Goal: Check status: Check status

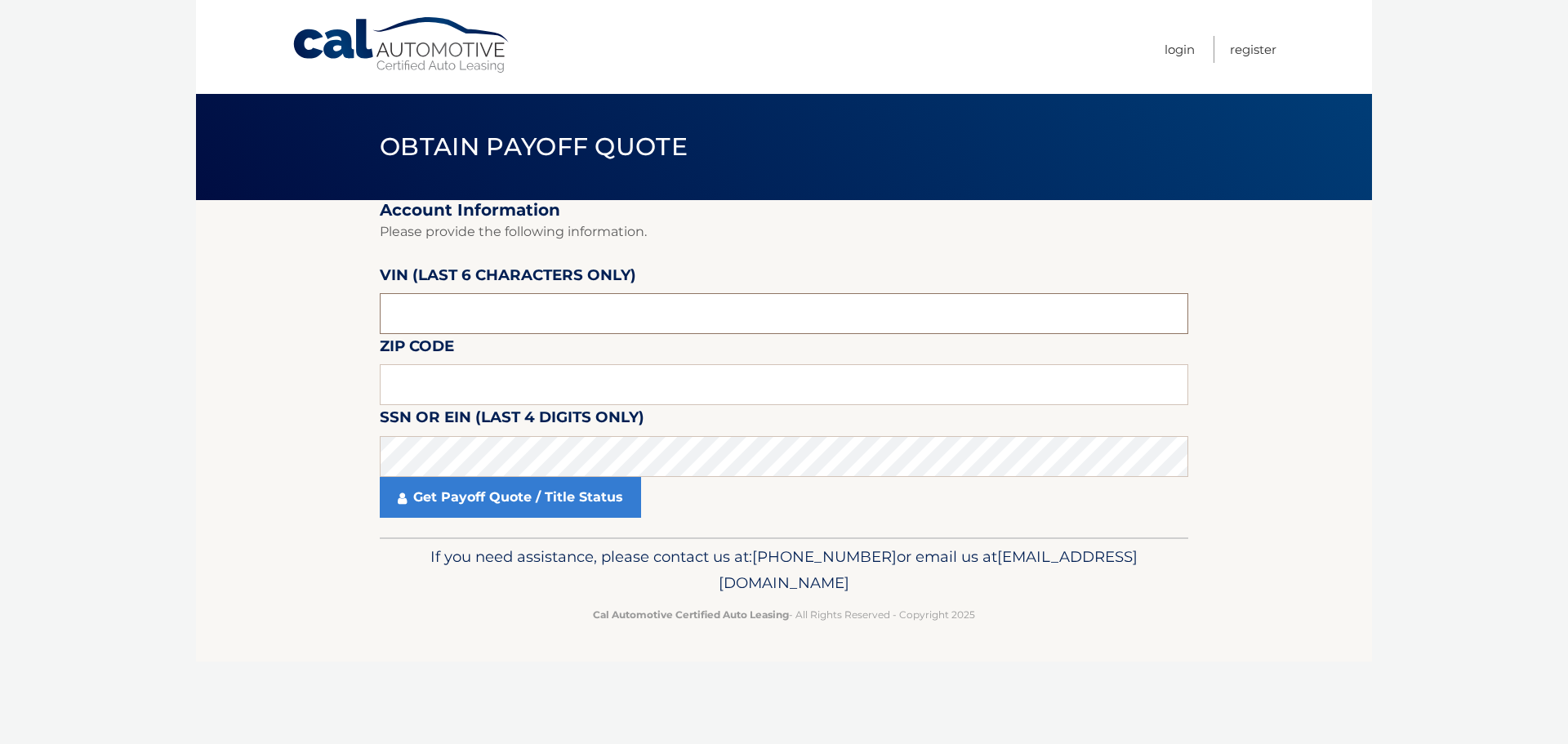
click at [502, 327] on input "text" at bounding box center [784, 313] width 809 height 40
click at [520, 319] on input "text" at bounding box center [784, 313] width 809 height 40
paste input "156923"
type input "156923"
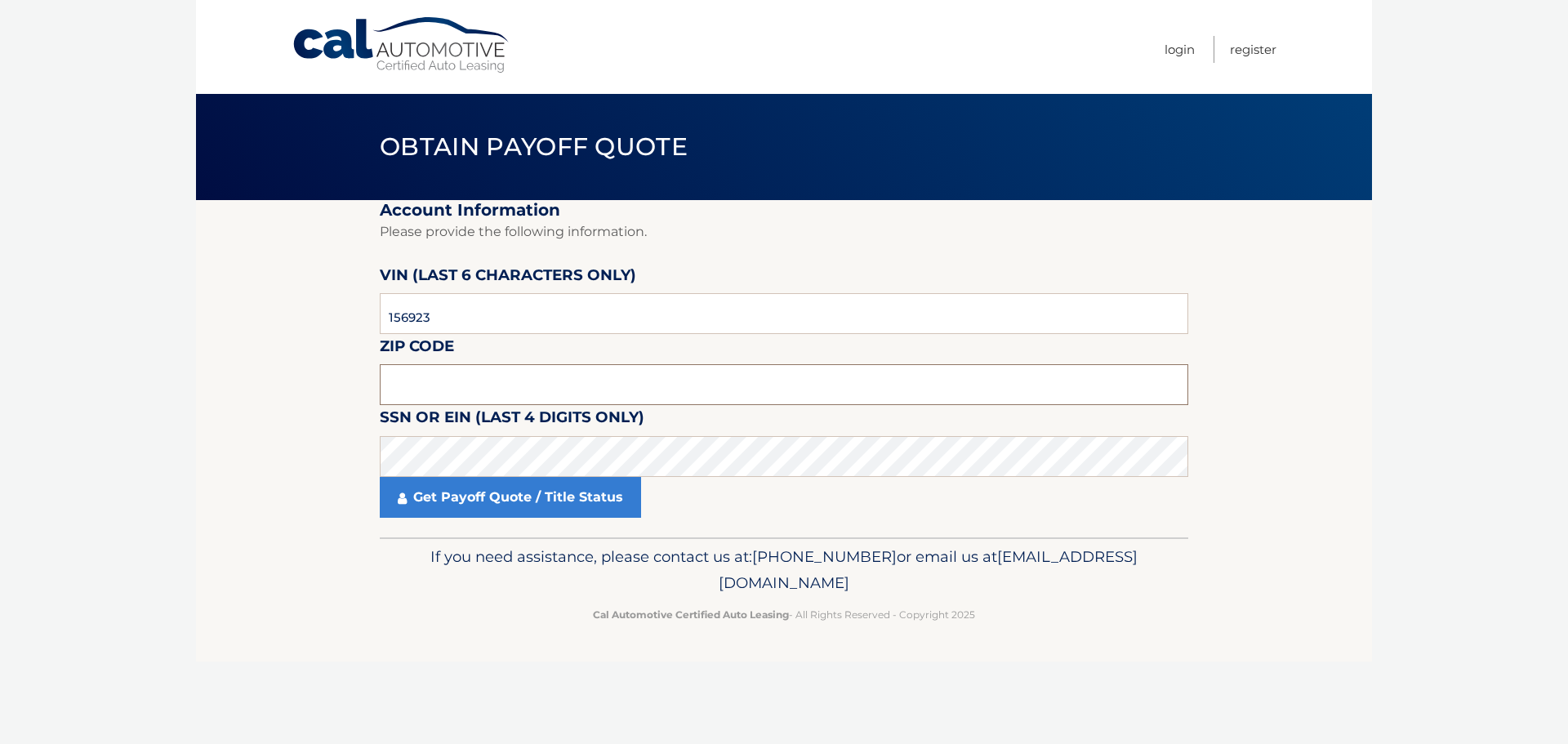
click at [513, 400] on input "text" at bounding box center [784, 384] width 809 height 40
click at [472, 388] on input "text" at bounding box center [784, 384] width 809 height 40
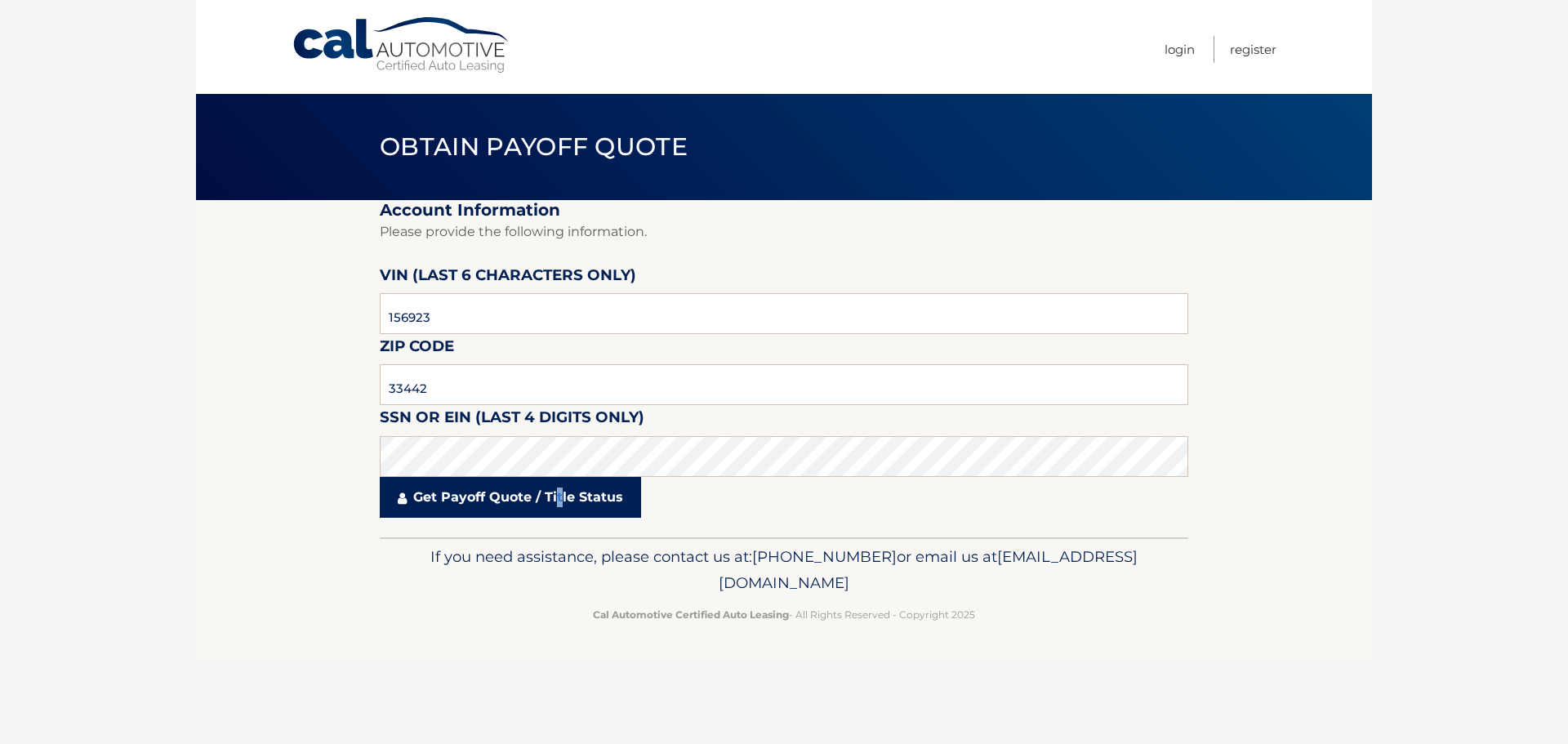
click at [560, 491] on link "Get Payoff Quote / Title Status" at bounding box center [510, 497] width 261 height 40
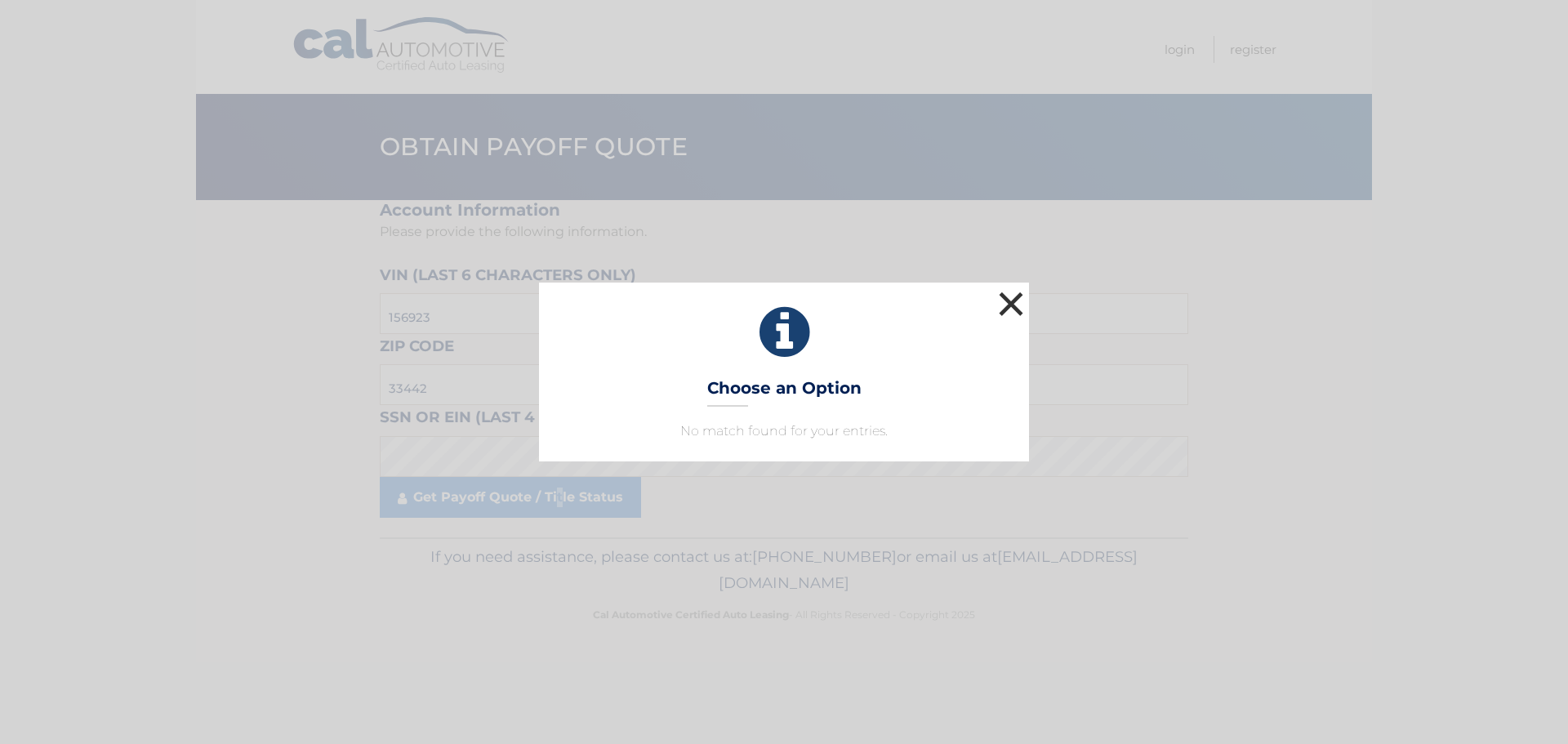
click at [1008, 299] on button "×" at bounding box center [1011, 303] width 33 height 33
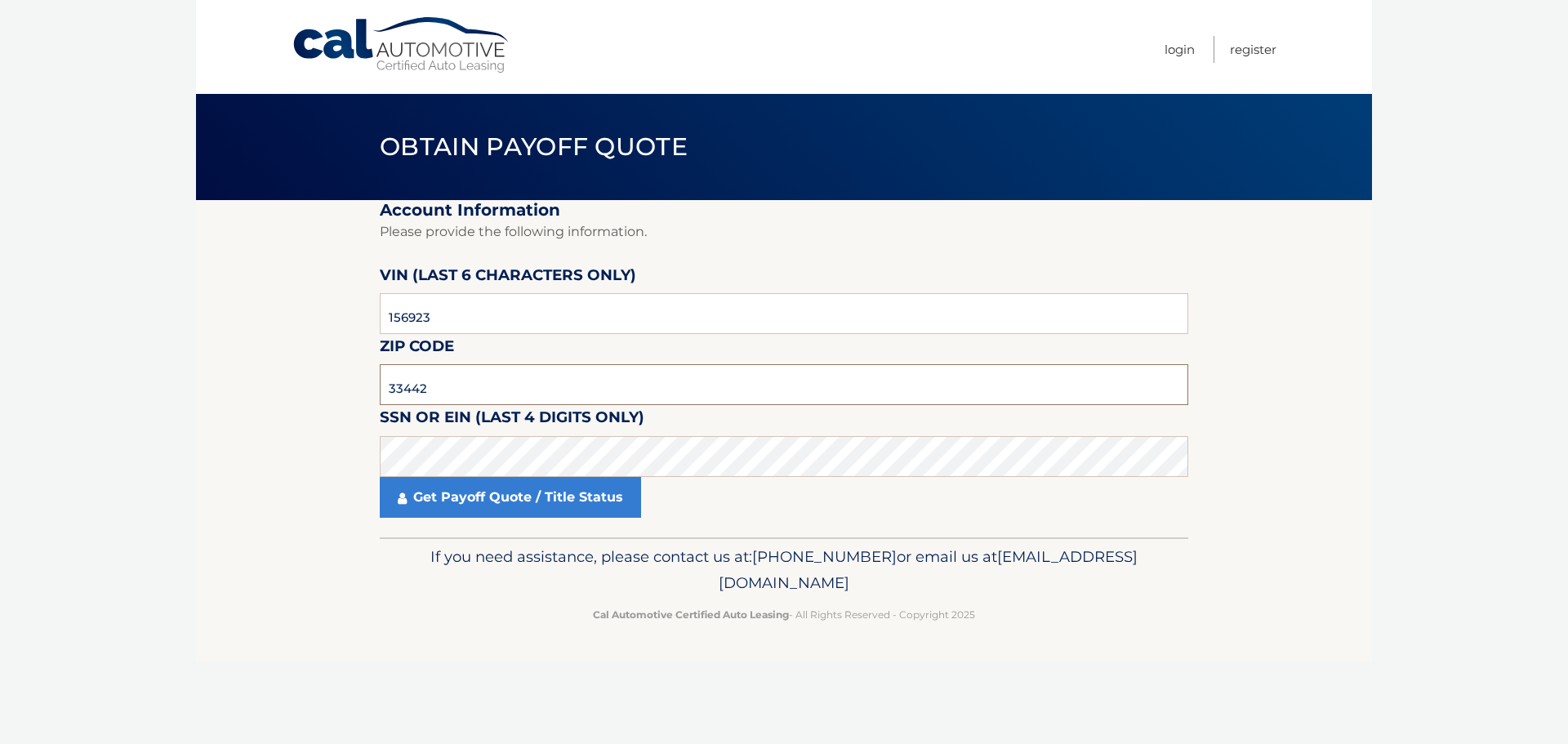
click at [451, 383] on input "33442" at bounding box center [784, 384] width 809 height 40
click at [450, 380] on input "33442" at bounding box center [784, 384] width 809 height 40
click at [417, 380] on input "33442" at bounding box center [784, 384] width 809 height 40
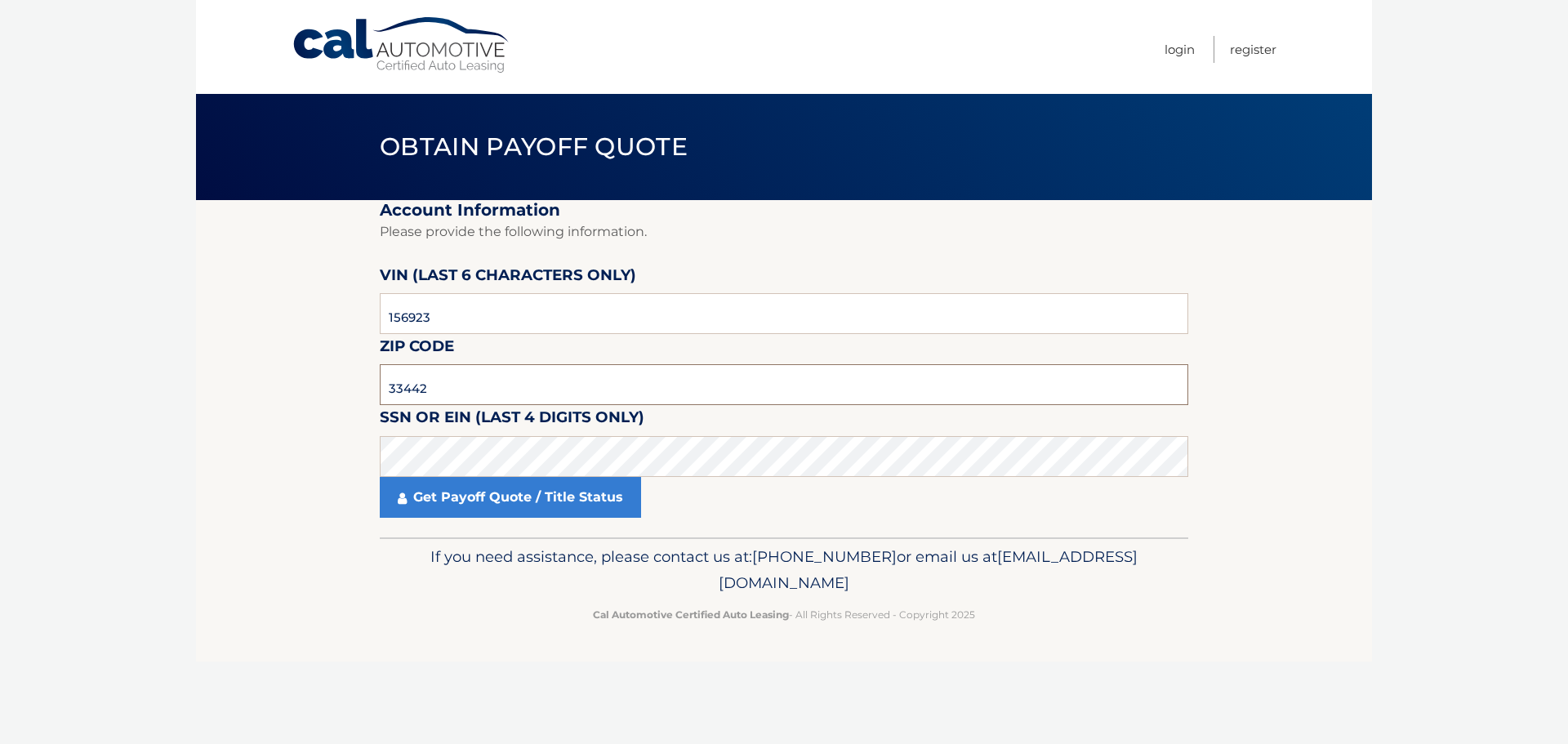
click at [411, 387] on input "33442" at bounding box center [784, 384] width 809 height 40
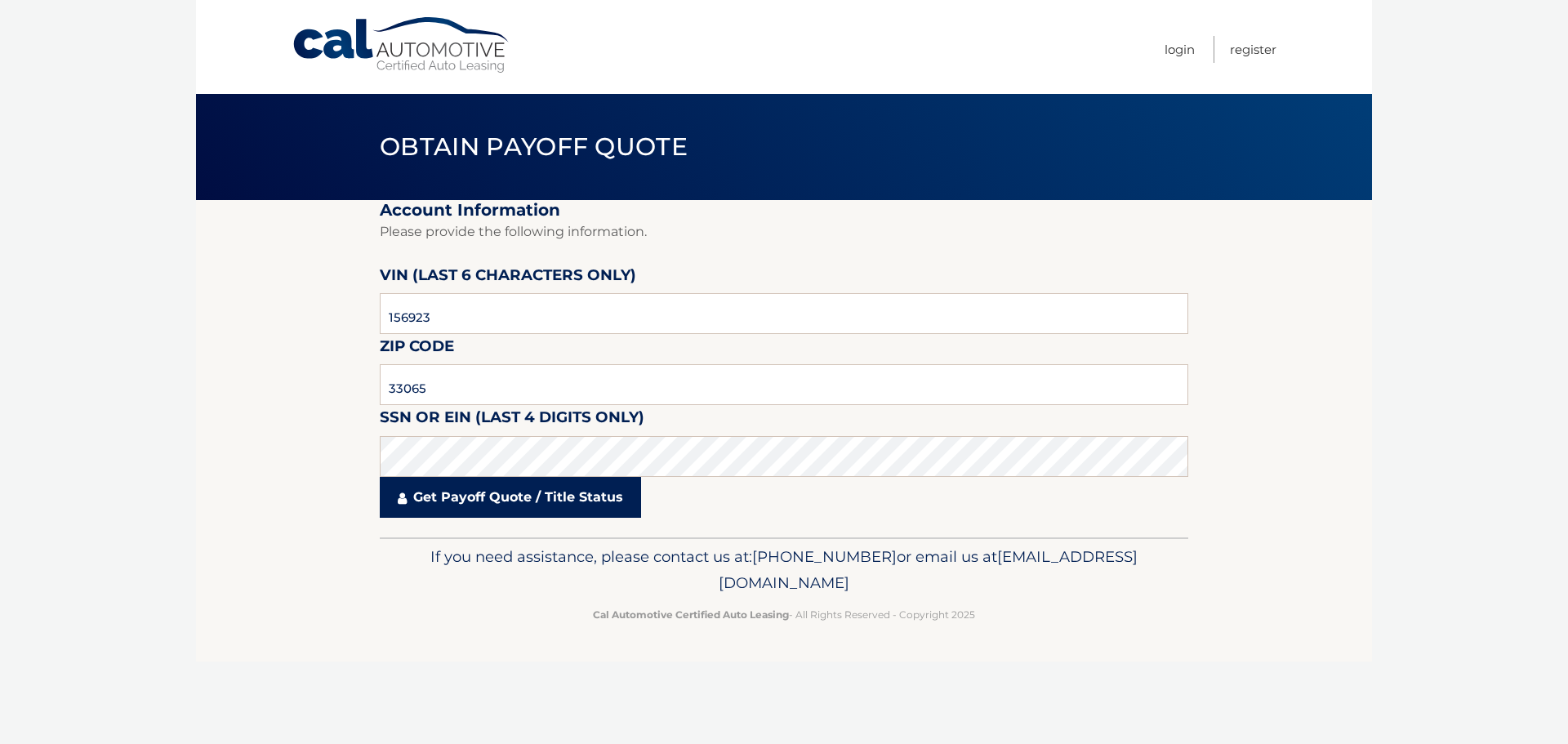
click at [603, 492] on link "Get Payoff Quote / Title Status" at bounding box center [510, 497] width 261 height 40
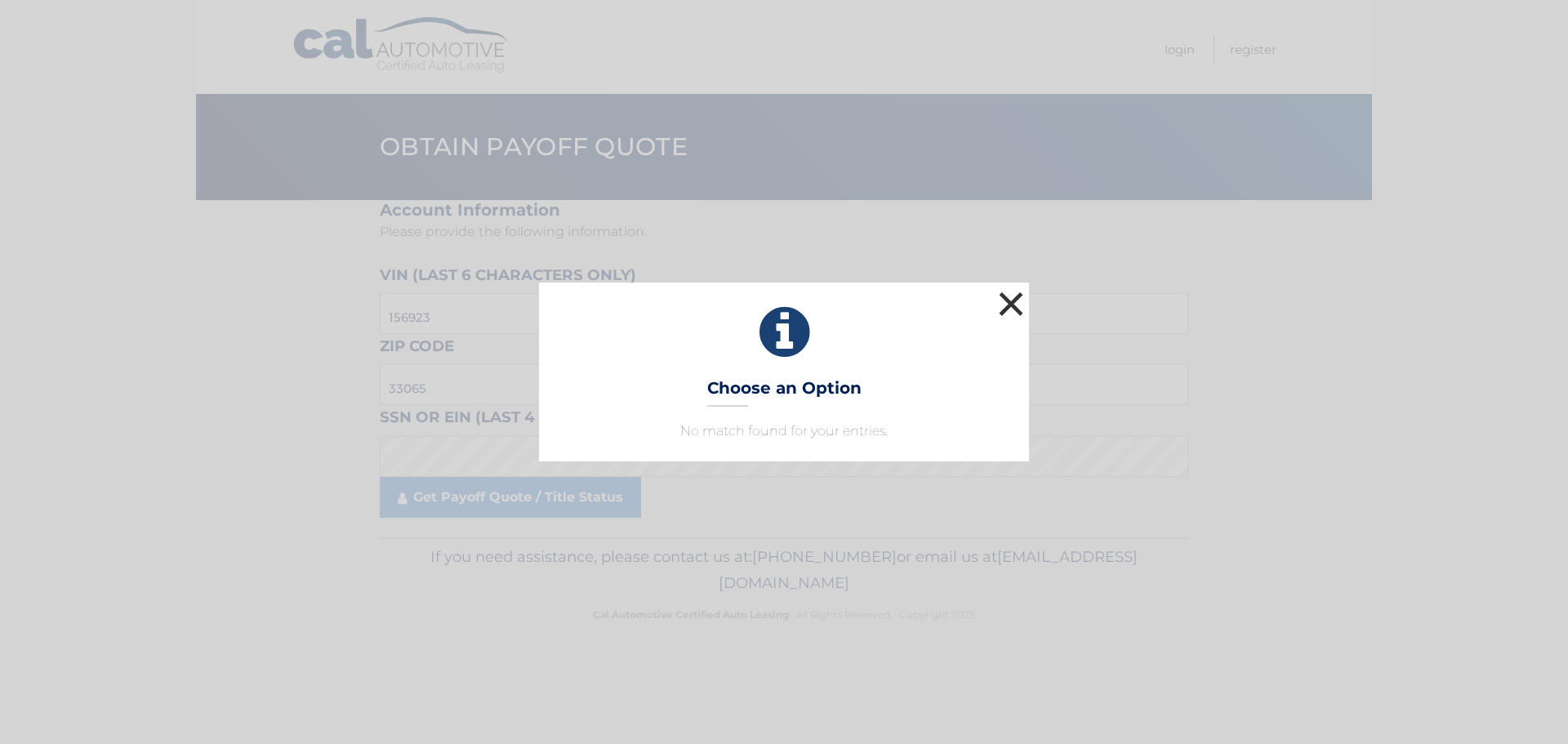
click at [1012, 299] on button "×" at bounding box center [1011, 303] width 33 height 33
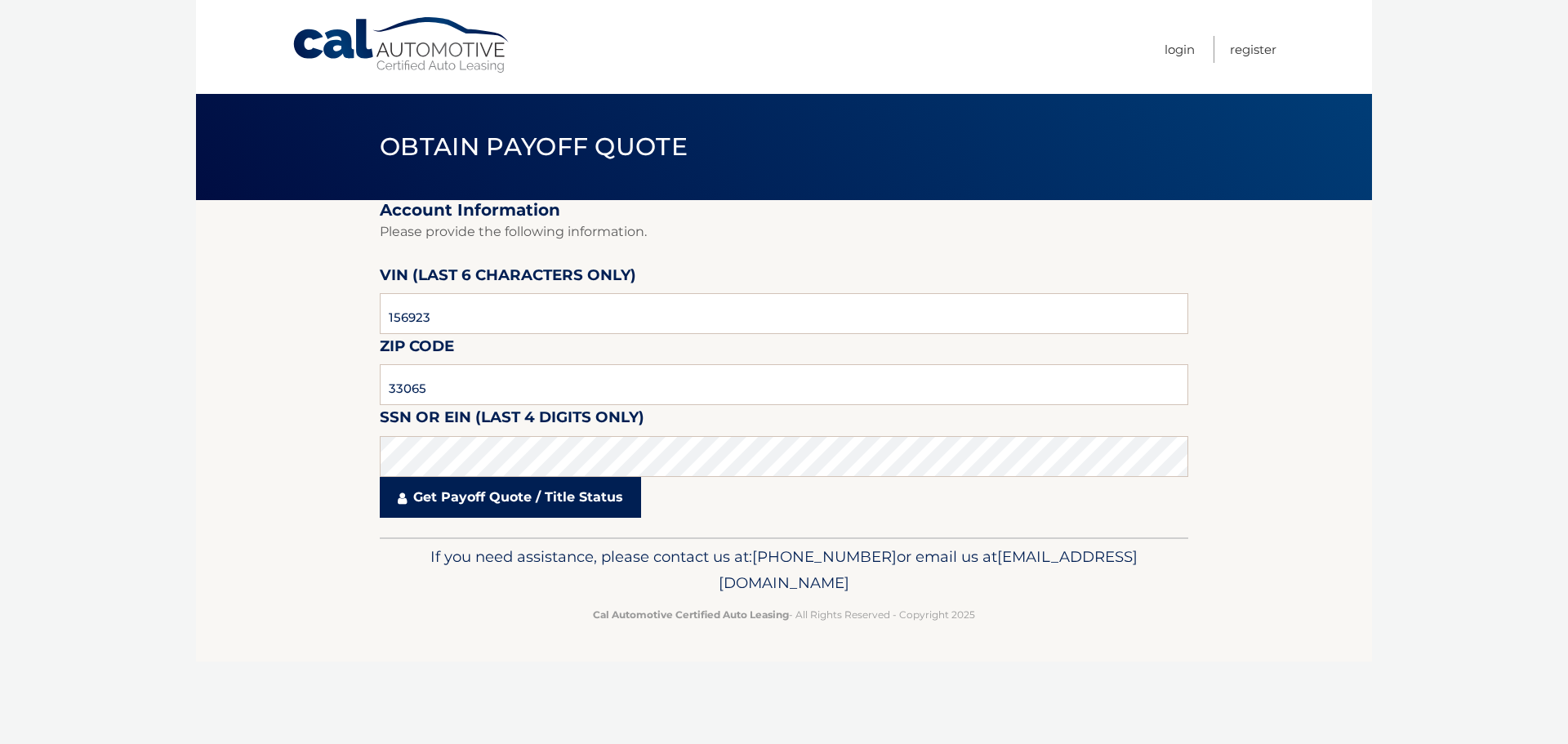
click at [526, 505] on link "Get Payoff Quote / Title Status" at bounding box center [510, 497] width 261 height 40
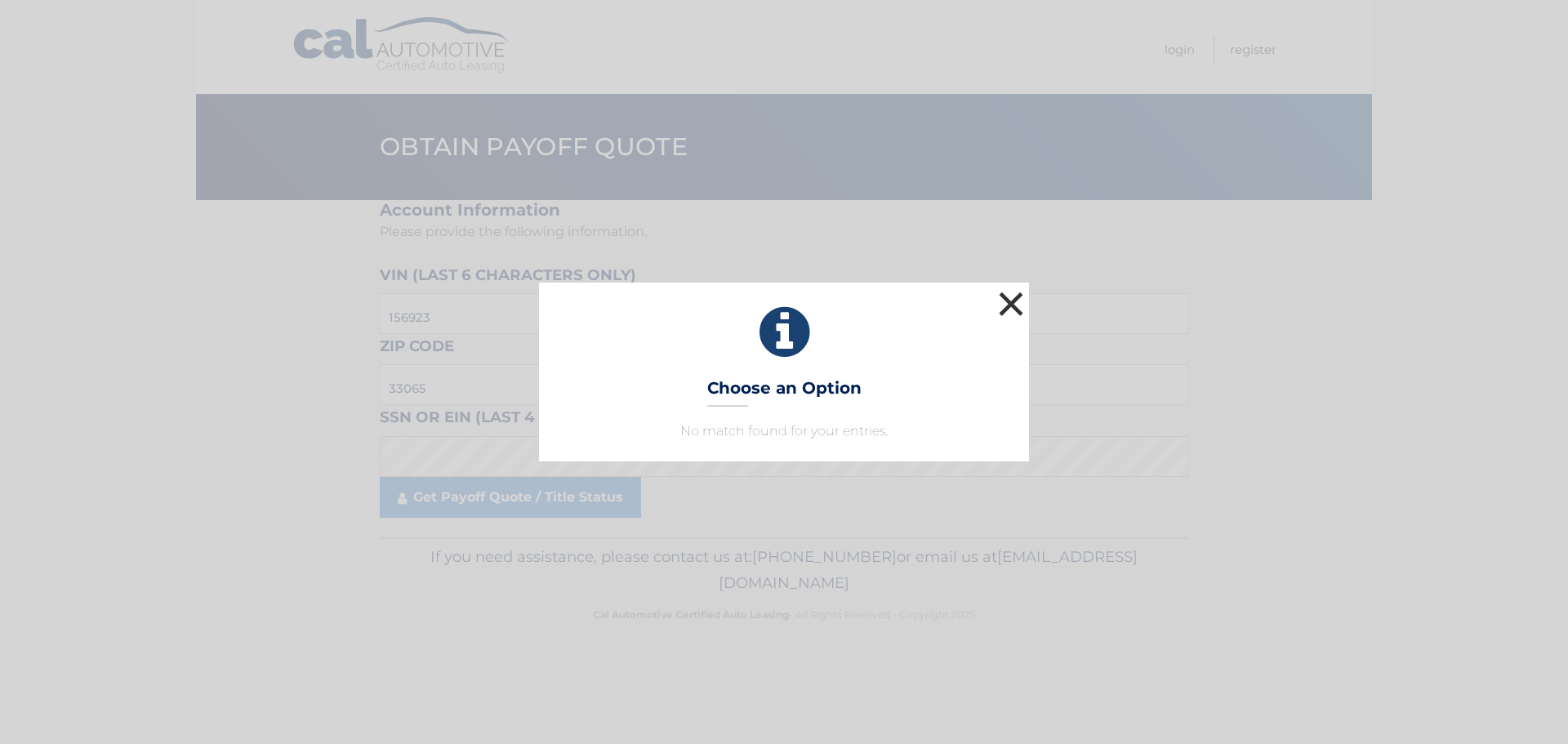
click at [1023, 297] on button "×" at bounding box center [1011, 303] width 33 height 33
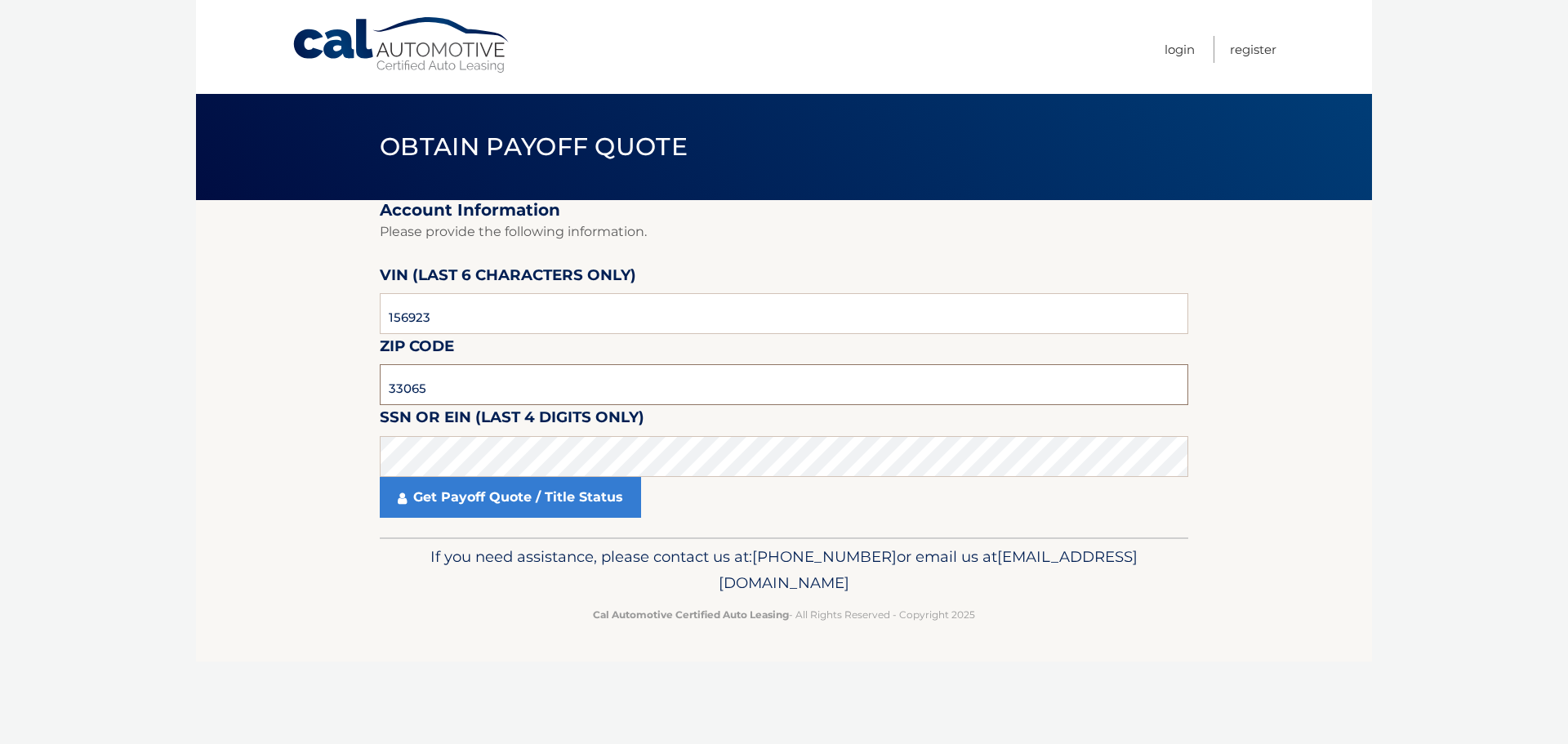
click at [506, 386] on input "33065" at bounding box center [784, 384] width 809 height 40
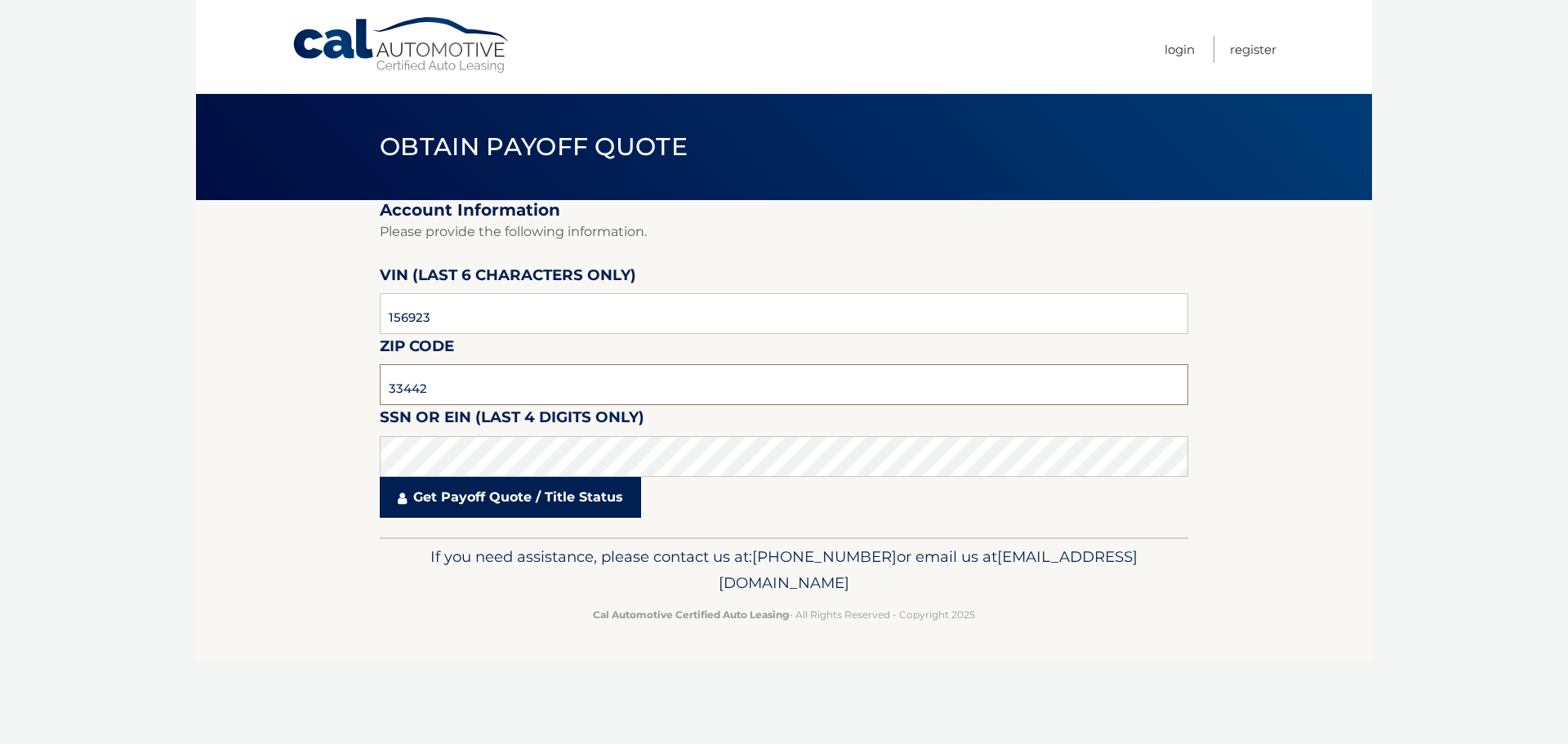
type input "33442"
click at [459, 507] on link "Get Payoff Quote / Title Status" at bounding box center [510, 497] width 261 height 40
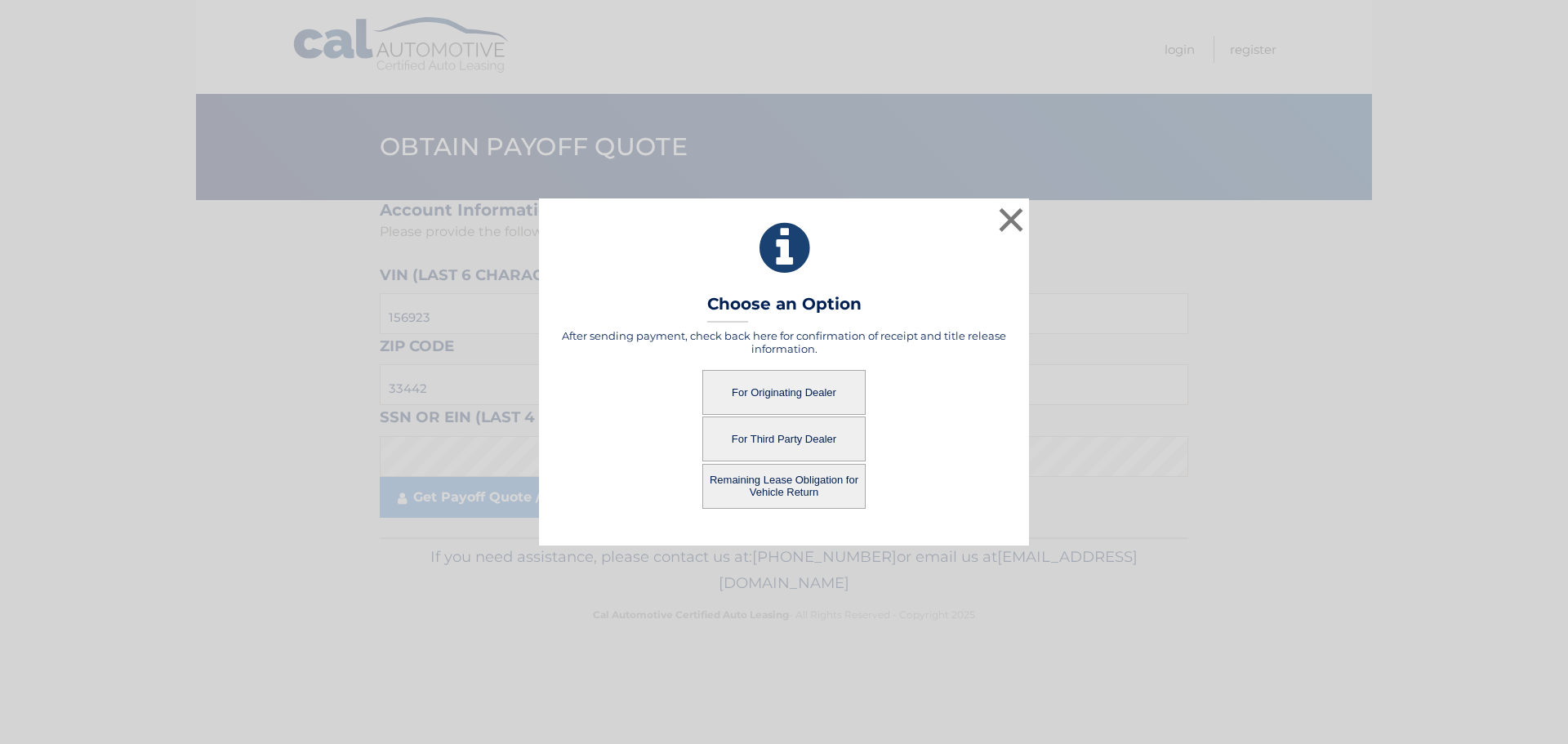
click at [805, 442] on button "For Third Party Dealer" at bounding box center [784, 439] width 163 height 45
click at [790, 431] on button "For Third Party Dealer" at bounding box center [784, 439] width 163 height 45
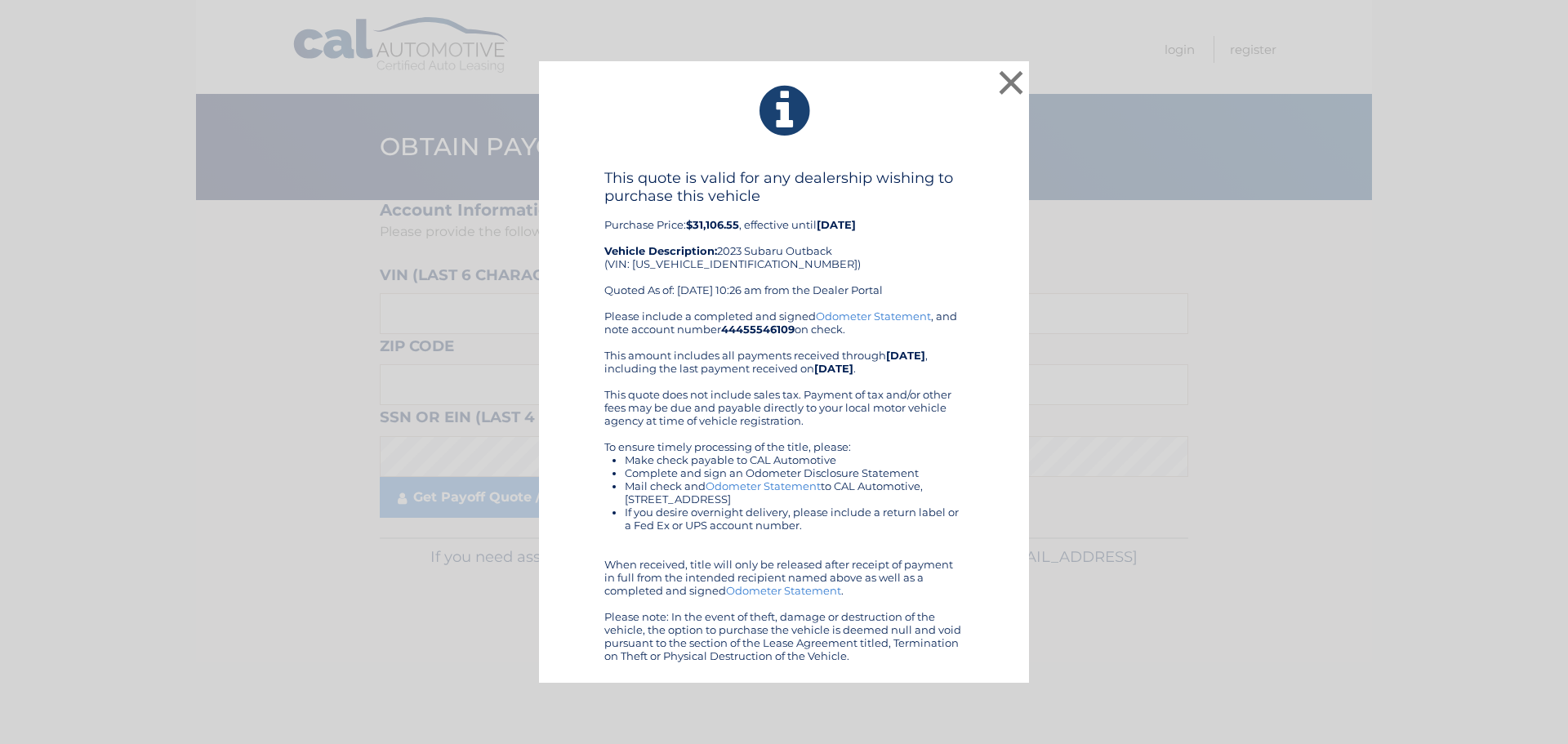
click at [681, 261] on div "This quote is valid for any dealership wishing to purchase this vehicle Purchas…" at bounding box center [784, 240] width 360 height 141
copy div "[US_VEHICLE_IDENTIFICATION_NUMBER]"
